Goal: Information Seeking & Learning: Learn about a topic

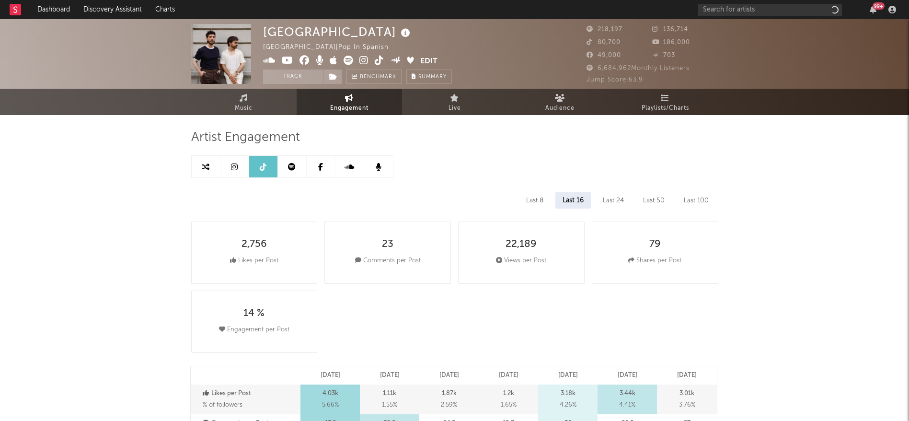
select select "6m"
click at [788, 7] on input "text" at bounding box center [770, 10] width 144 height 12
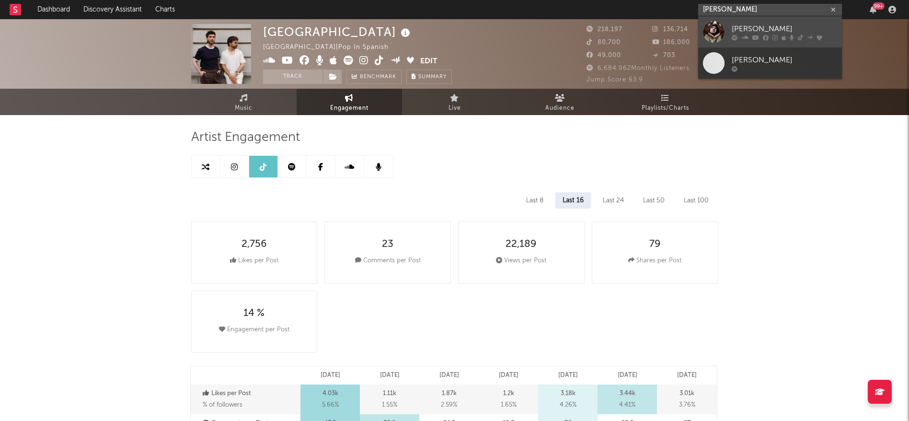
type input "[PERSON_NAME]"
click at [751, 27] on div "[PERSON_NAME]" at bounding box center [783, 28] width 105 height 11
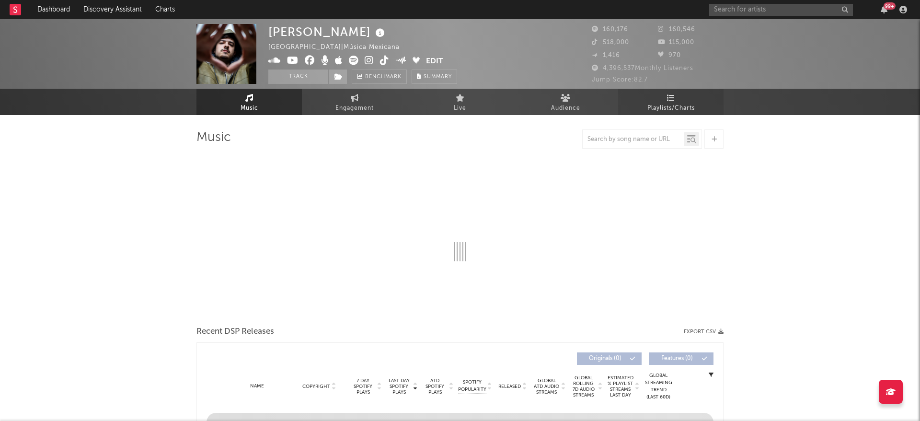
click at [660, 95] on link "Playlists/Charts" at bounding box center [670, 102] width 105 height 26
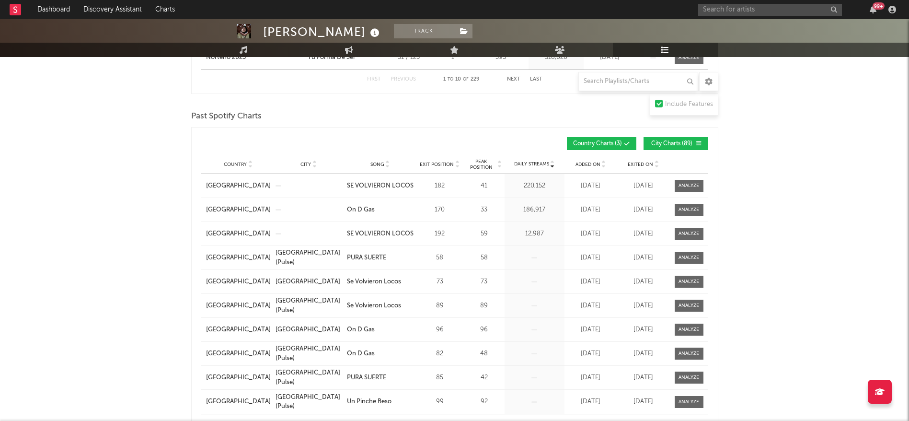
scroll to position [780, 0]
click at [617, 80] on input "text" at bounding box center [638, 81] width 120 height 19
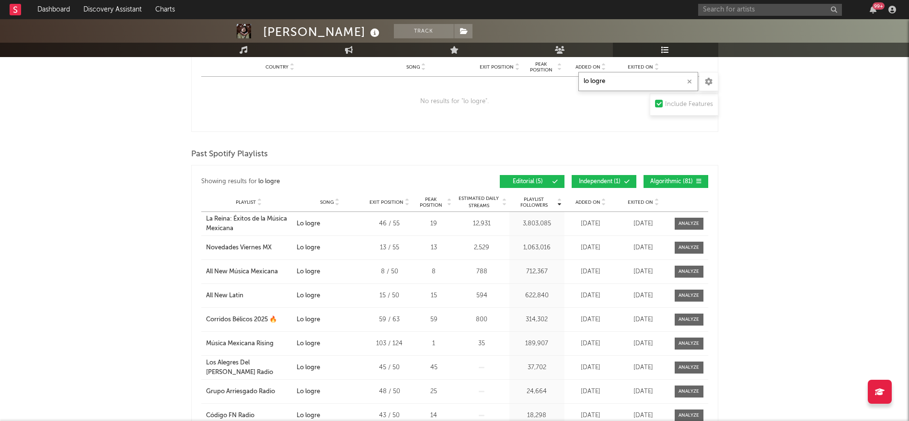
scroll to position [1079, 0]
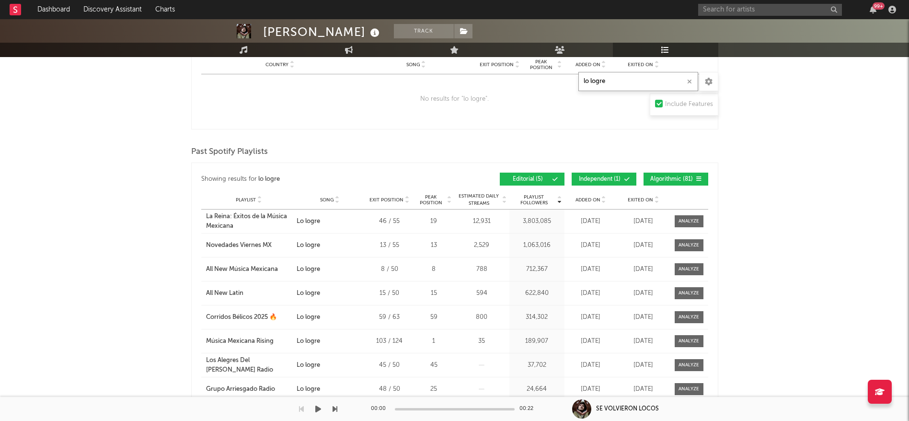
type input "lo logre"
click at [611, 178] on span "Independent ( 1 )" at bounding box center [600, 179] width 44 height 6
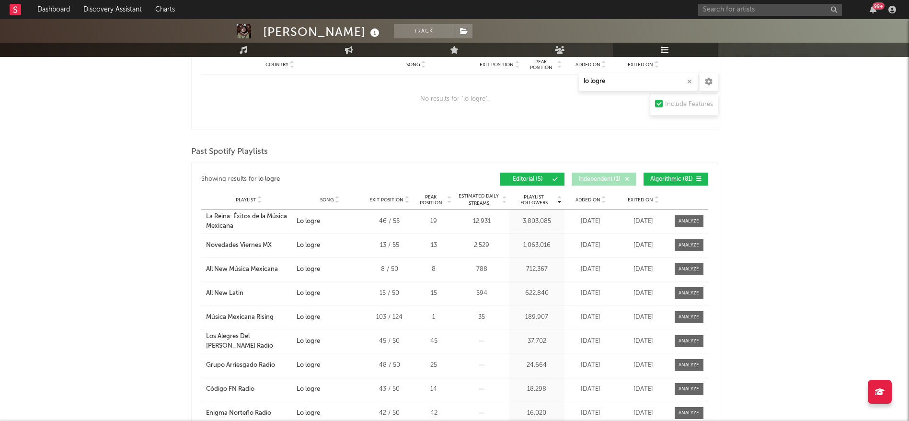
click at [658, 178] on span "Algorithmic ( 81 )" at bounding box center [672, 179] width 44 height 6
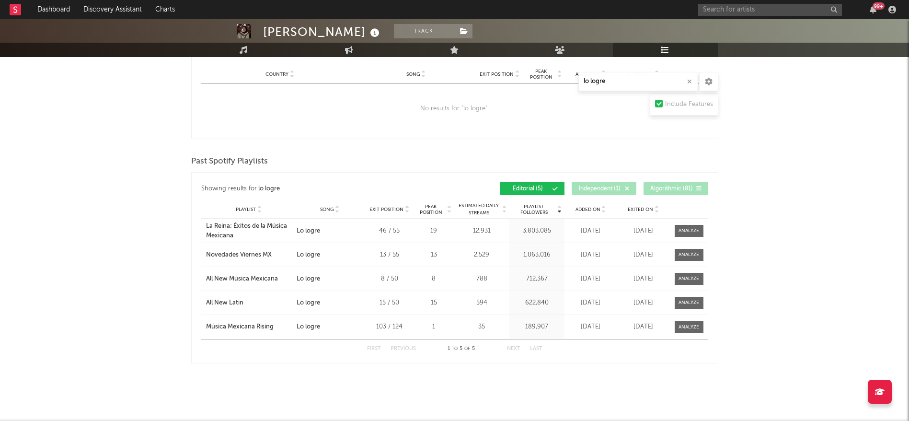
scroll to position [1067, 0]
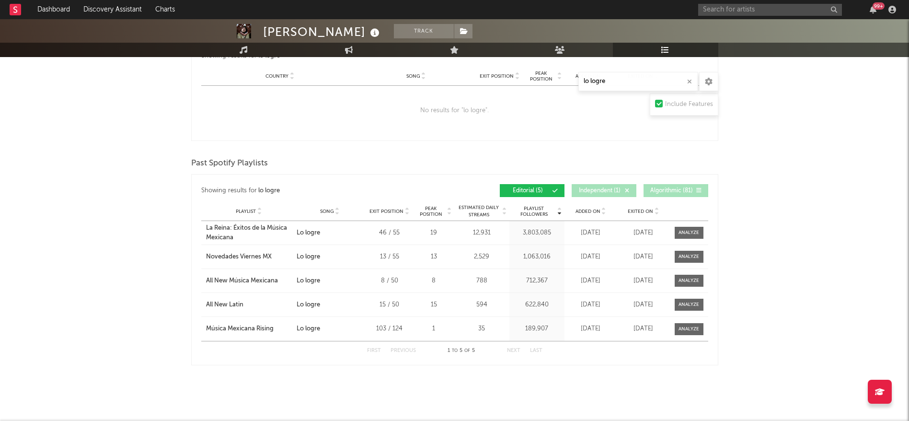
click at [691, 253] on div at bounding box center [688, 256] width 21 height 7
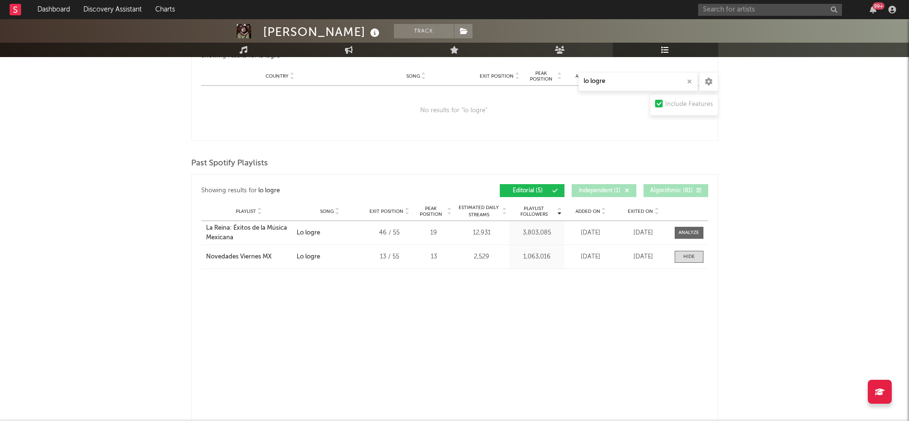
select select "1w"
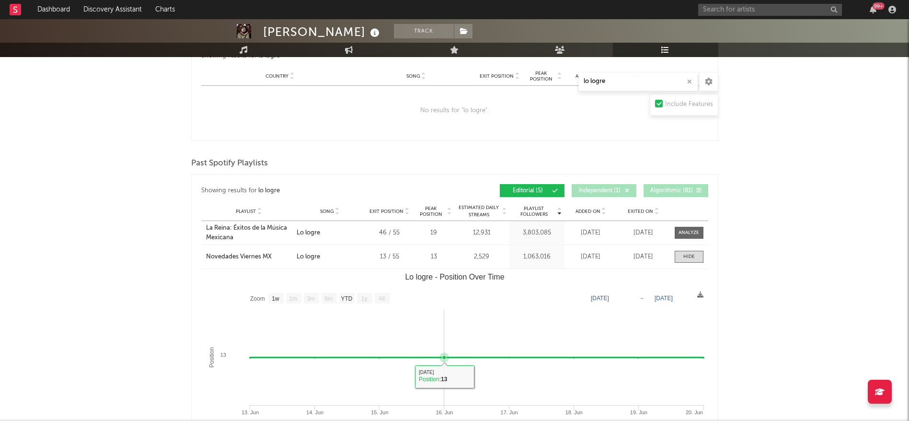
scroll to position [1076, 0]
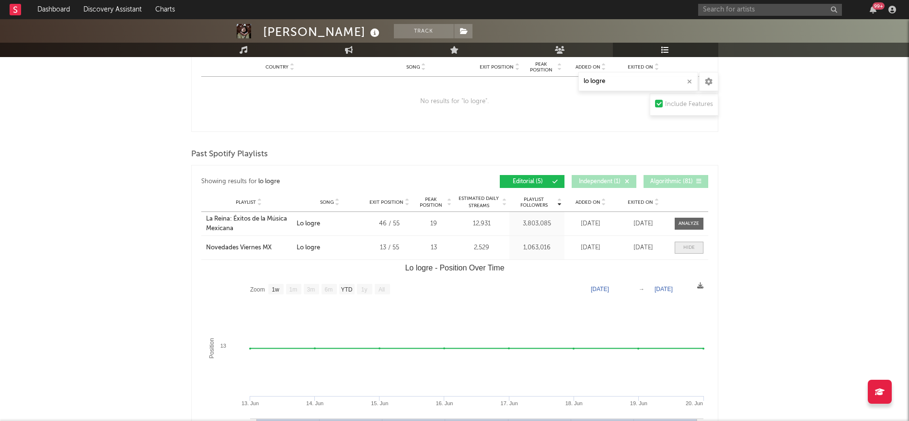
click at [692, 246] on div at bounding box center [688, 247] width 11 height 7
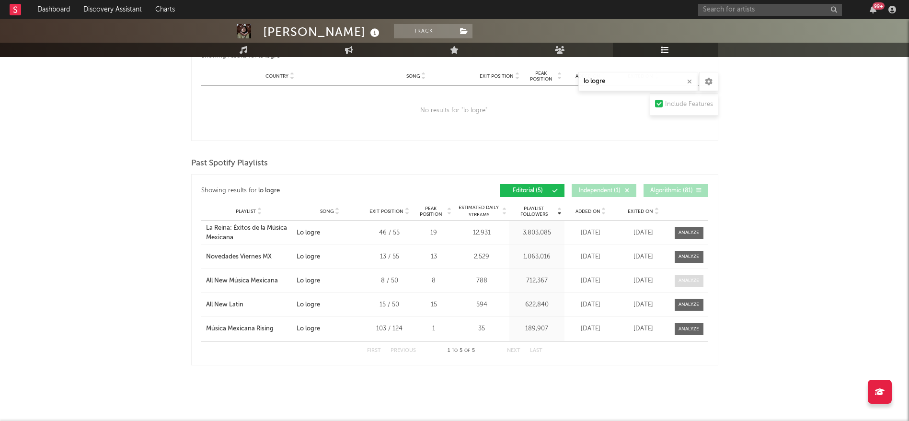
click at [695, 277] on div at bounding box center [688, 280] width 21 height 7
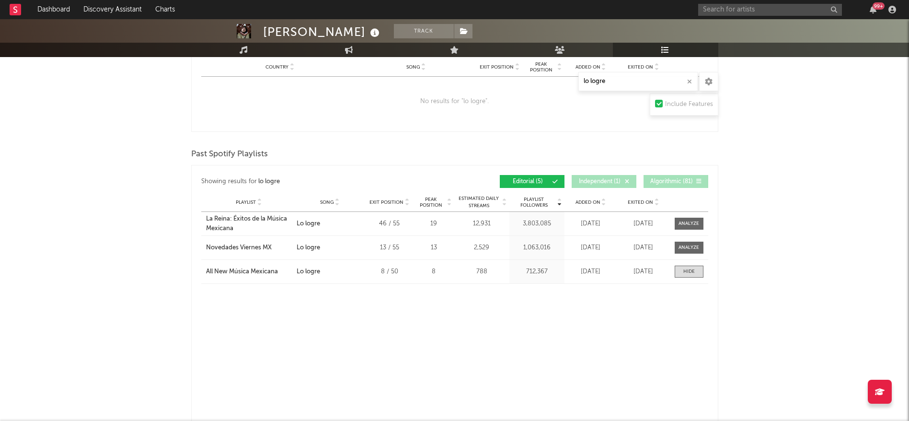
select select "1w"
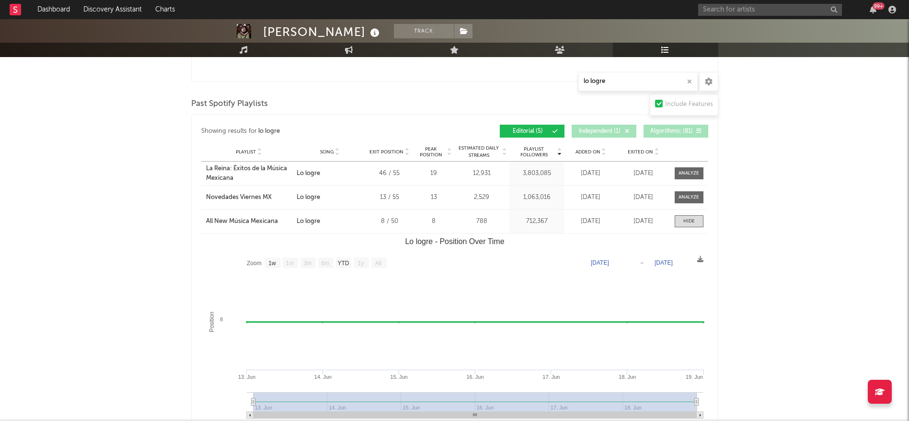
scroll to position [1131, 0]
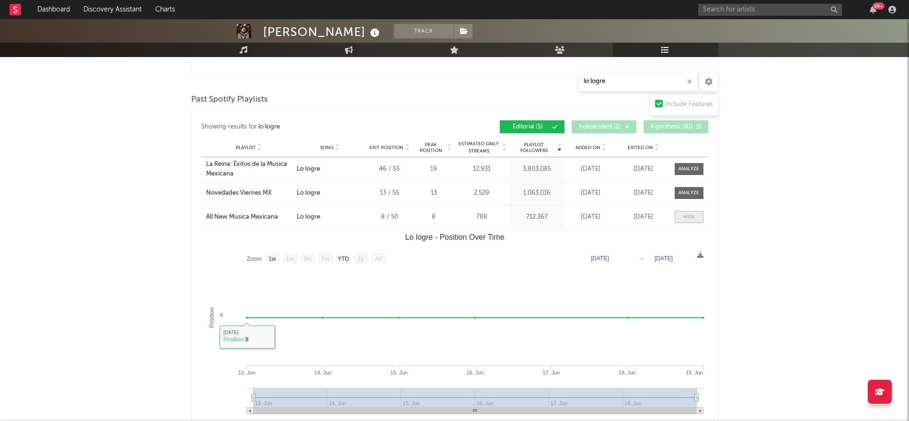
click at [686, 214] on div at bounding box center [688, 216] width 11 height 7
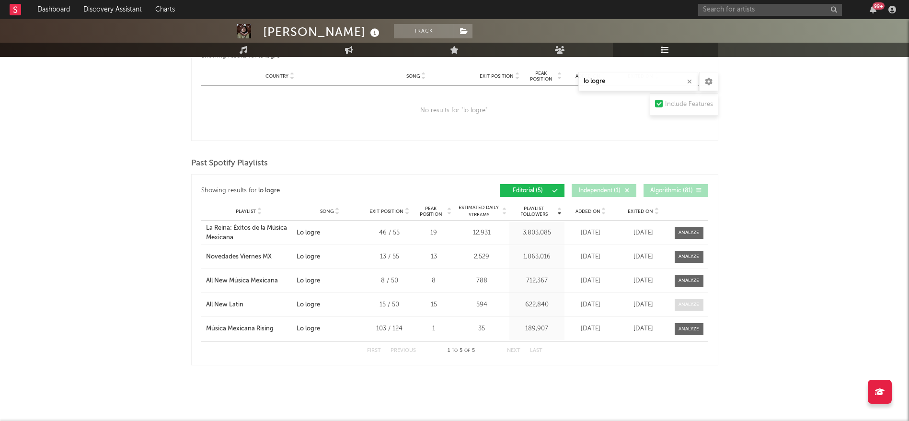
click at [686, 301] on div at bounding box center [688, 304] width 21 height 7
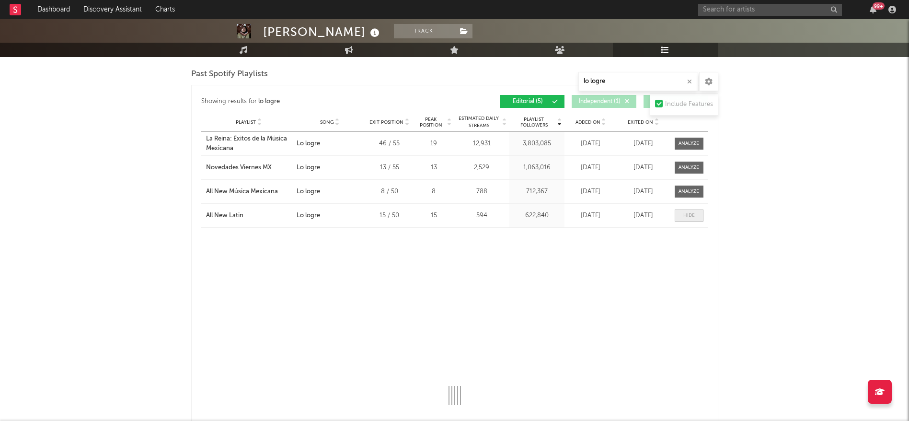
select select "1w"
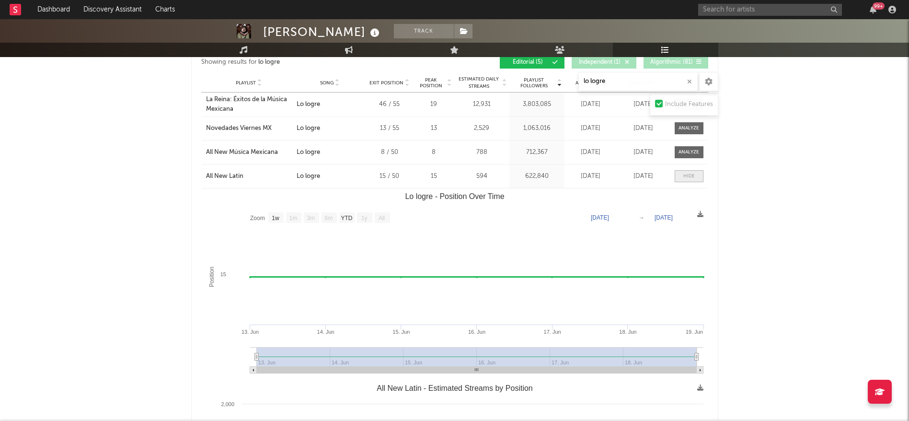
scroll to position [1197, 0]
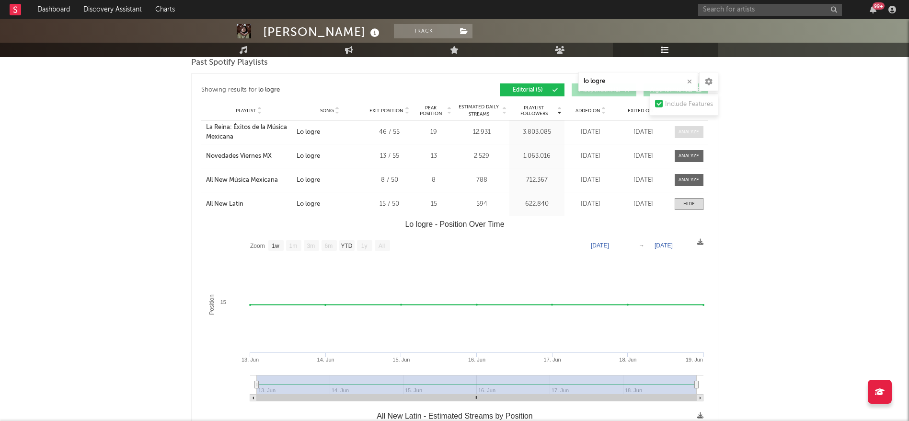
click at [693, 133] on div at bounding box center [688, 131] width 21 height 7
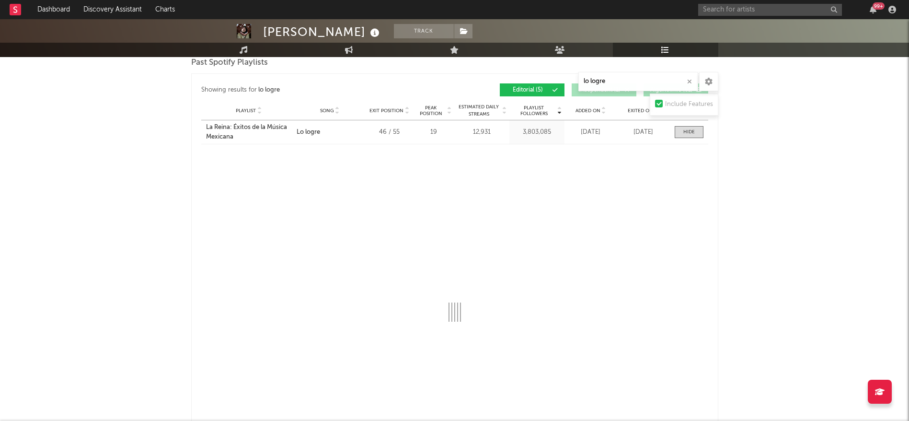
select select "1w"
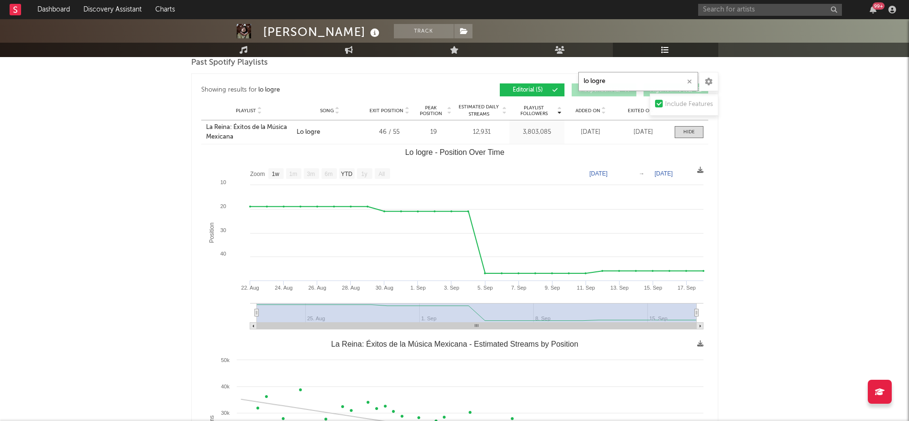
drag, startPoint x: 644, startPoint y: 80, endPoint x: 493, endPoint y: 82, distance: 150.9
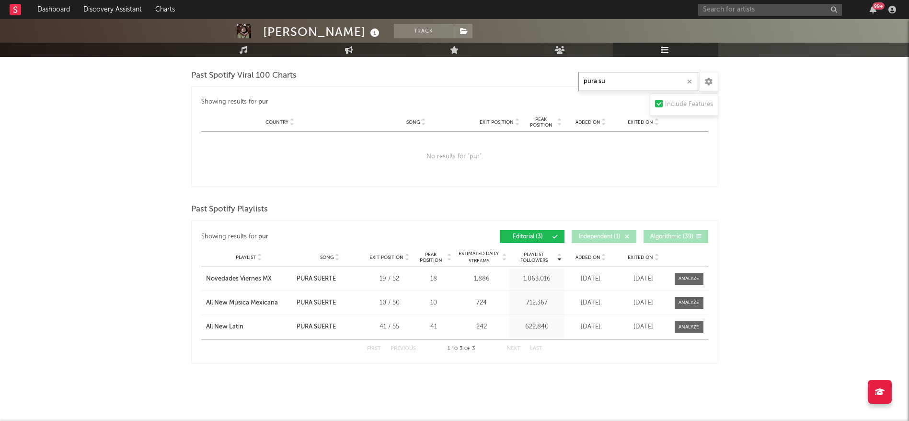
scroll to position [852, 0]
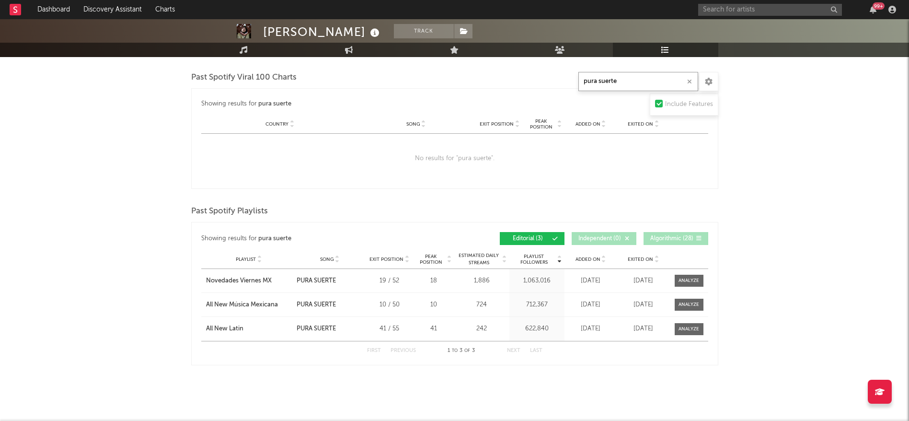
type input "pura suerte"
click at [682, 277] on div at bounding box center [688, 280] width 21 height 7
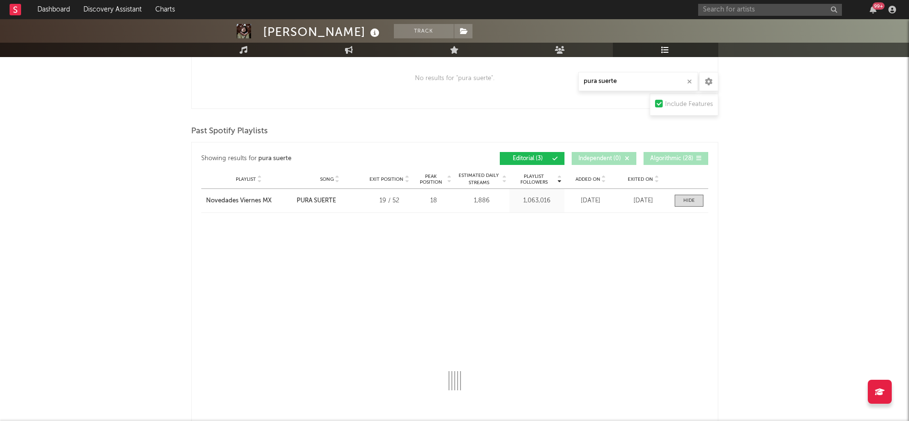
select select "1w"
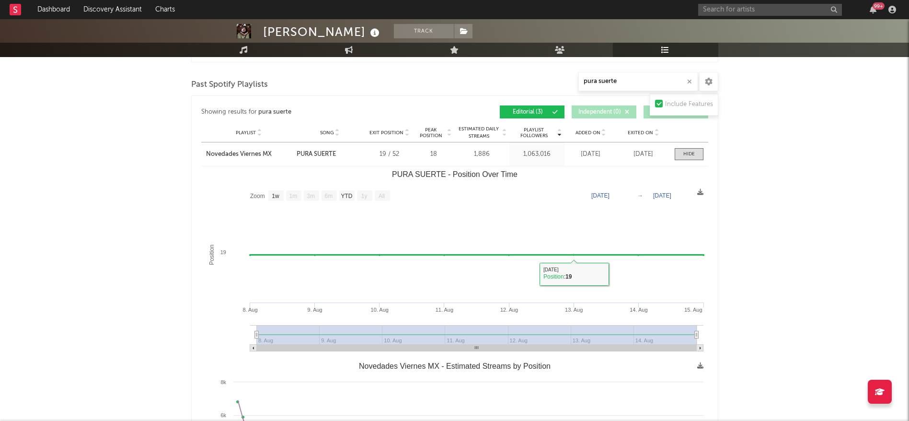
scroll to position [979, 0]
click at [690, 156] on span at bounding box center [688, 153] width 29 height 12
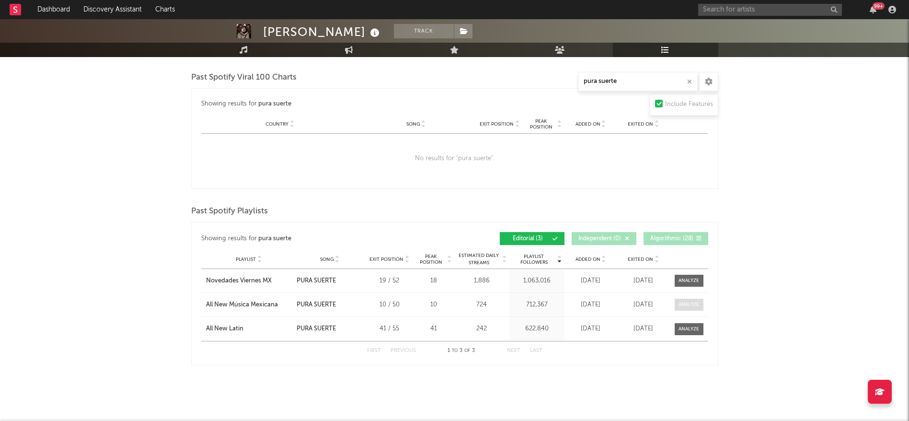
click at [684, 301] on div at bounding box center [688, 304] width 21 height 7
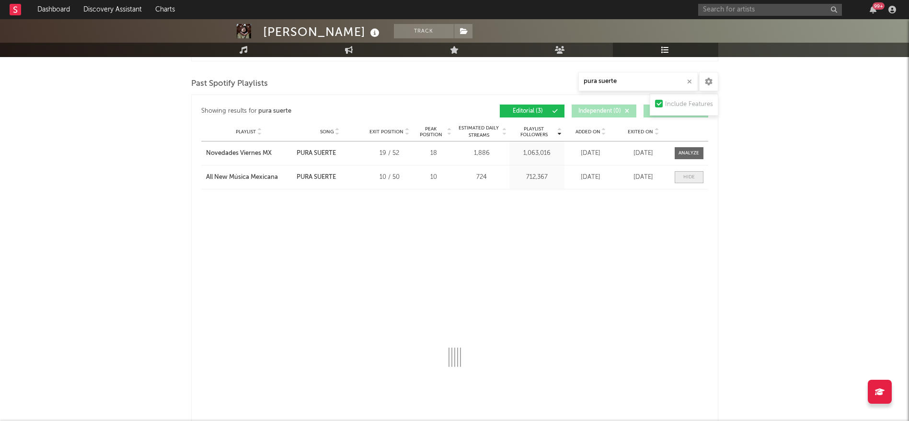
select select "1w"
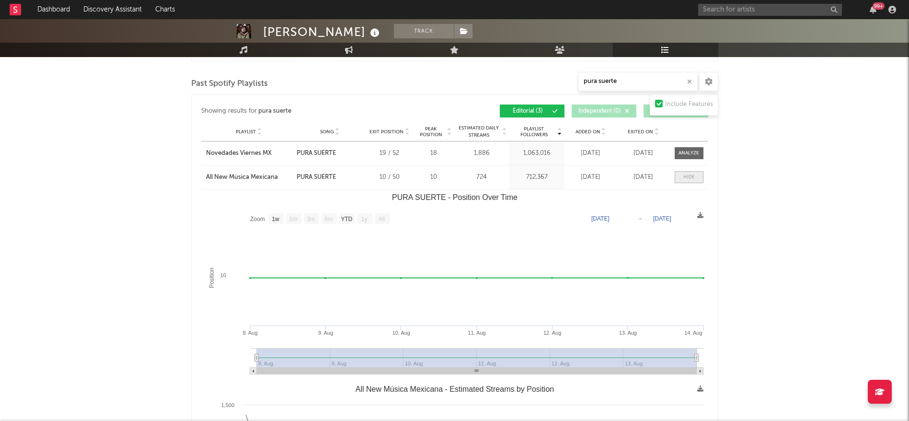
click at [677, 177] on span at bounding box center [688, 177] width 29 height 12
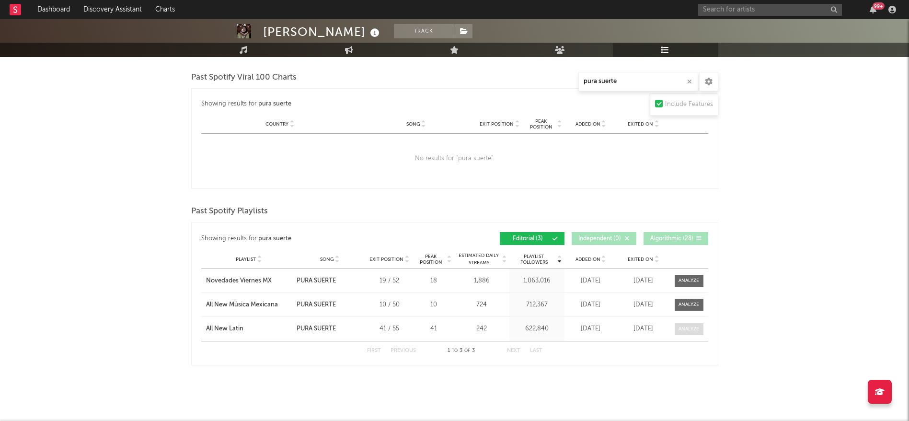
click at [697, 325] on div at bounding box center [688, 328] width 21 height 7
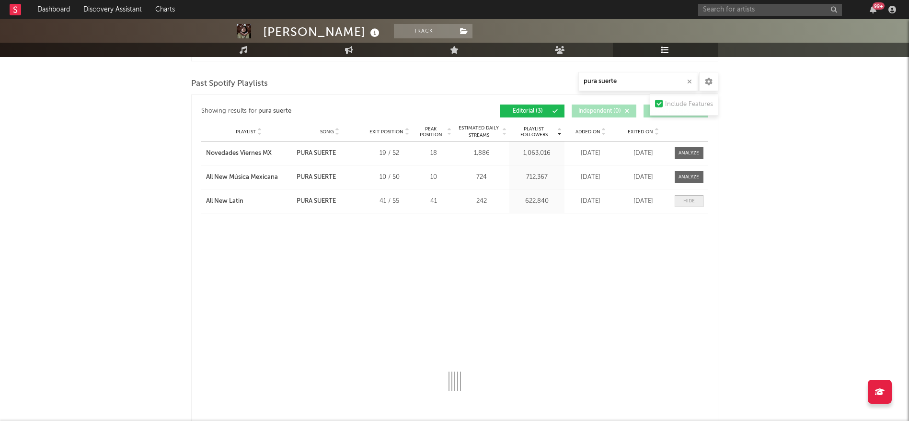
select select "1w"
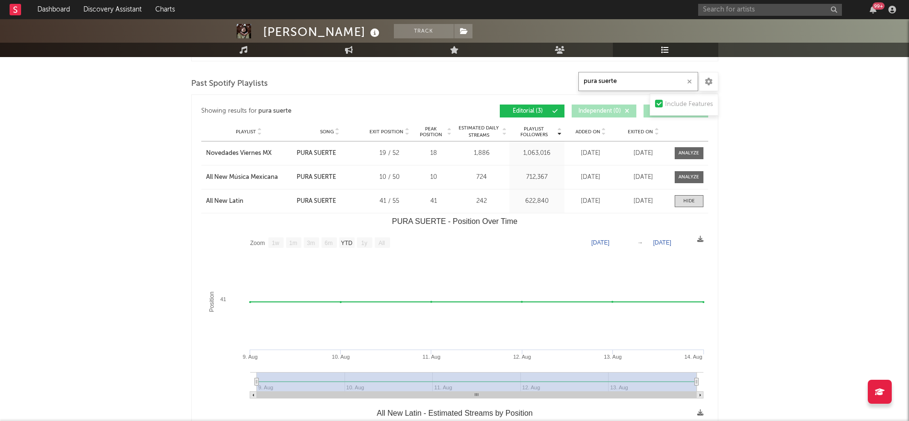
drag, startPoint x: 646, startPoint y: 80, endPoint x: 500, endPoint y: 76, distance: 145.7
select select "1w"
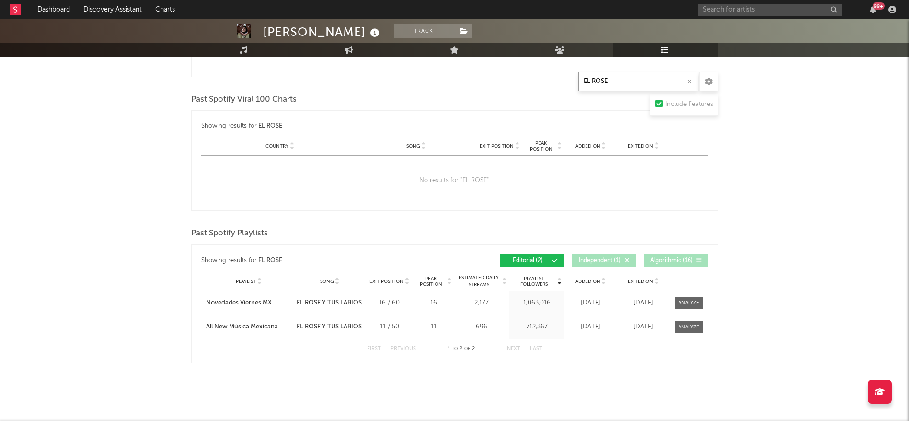
scroll to position [578, 0]
type input "EL ROSE"
